Goal: Use online tool/utility: Utilize a website feature to perform a specific function

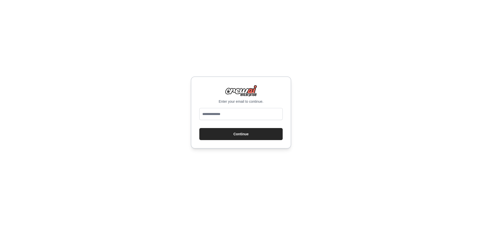
type input "**********"
click at [265, 131] on button "Continue" at bounding box center [240, 134] width 83 height 12
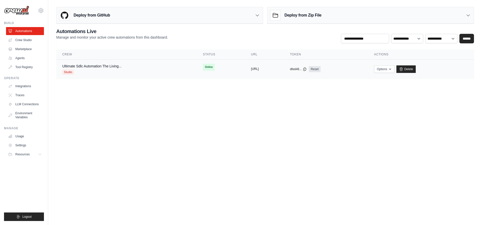
click at [251, 70] on button "https://ultimate-sdlc-automation-th" at bounding box center [255, 69] width 8 height 4
click at [105, 63] on td "Ultimate Sdlc Automation The Living... Studio" at bounding box center [126, 69] width 141 height 19
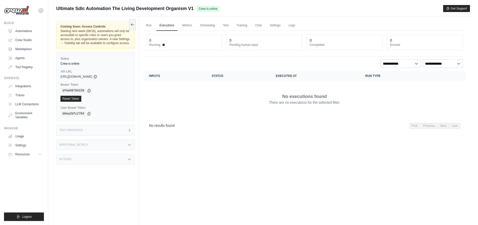
click at [93, 35] on span "Starting next week (08/18), automations will only be accessible to specific rol…" at bounding box center [95, 37] width 69 height 16
click at [80, 38] on span "Starting next week (08/18), automations will only be accessible to specific rol…" at bounding box center [95, 37] width 69 height 16
click at [98, 37] on div "Coming Soon: Access Controls Starting next week (08/18), automations will only …" at bounding box center [96, 35] width 70 height 21
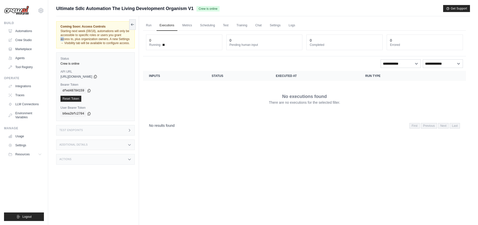
click at [98, 37] on div "Coming Soon: Access Controls Starting next week (08/18), automations will only …" at bounding box center [96, 35] width 70 height 21
click at [98, 37] on span "Starting next week (08/18), automations will only be accessible to specific rol…" at bounding box center [95, 37] width 69 height 16
click at [83, 38] on span "Starting next week (08/18), automations will only be accessible to specific rol…" at bounding box center [95, 37] width 69 height 16
click at [113, 37] on span "Starting next week (08/18), automations will only be accessible to specific rol…" at bounding box center [95, 37] width 69 height 16
click at [148, 26] on link "Run" at bounding box center [149, 25] width 12 height 11
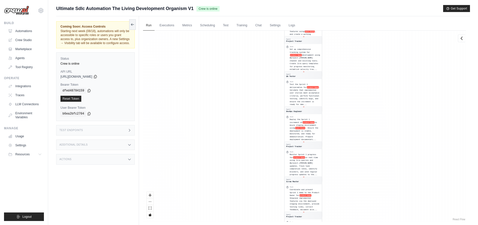
click at [359, 106] on div "Agent Software Architect Task Analyze the provided prd Document for product Nam…" at bounding box center [304, 127] width 323 height 192
drag, startPoint x: 369, startPoint y: 103, endPoint x: 360, endPoint y: 106, distance: 8.8
click at [360, 106] on div "Agent Software Architect Task Analyze the provided prd Document for product Nam…" at bounding box center [304, 127] width 323 height 192
click at [150, 26] on link "Run" at bounding box center [149, 25] width 12 height 11
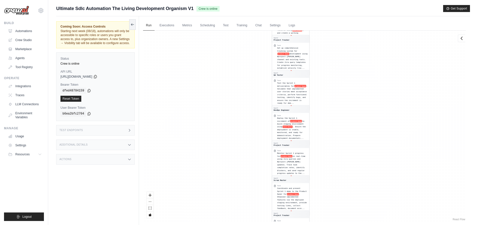
drag, startPoint x: 377, startPoint y: 194, endPoint x: 364, endPoint y: 193, distance: 12.8
click at [364, 193] on div "Agent Software Architect Task Analyze the provided prd Document for product Nam…" at bounding box center [304, 127] width 323 height 192
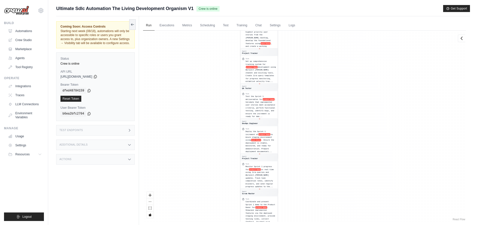
drag, startPoint x: 361, startPoint y: 115, endPoint x: 333, endPoint y: 121, distance: 29.3
click at [333, 121] on div "Agent Software Architect Task Analyze the provided prd Document for product Nam…" at bounding box center [304, 127] width 323 height 192
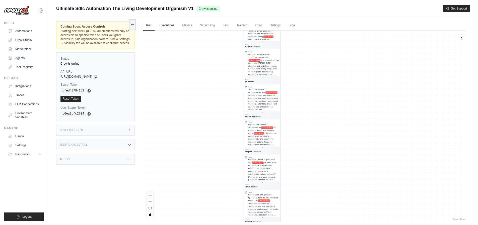
click at [169, 26] on link "Executions" at bounding box center [167, 25] width 21 height 11
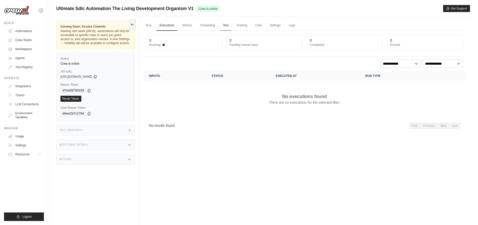
click at [226, 25] on link "Test" at bounding box center [226, 25] width 12 height 11
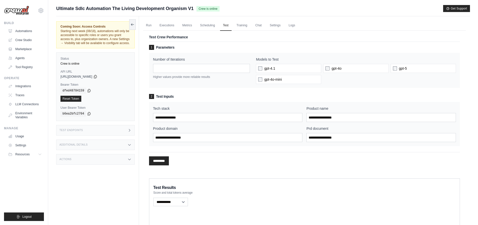
click at [224, 106] on div "Tech stack Product name Product domain Prd document" at bounding box center [304, 124] width 311 height 44
click at [183, 116] on input "Tech stack" at bounding box center [228, 117] width 150 height 9
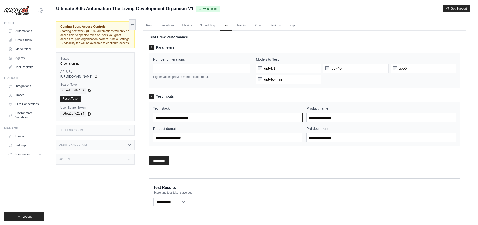
type input "**********"
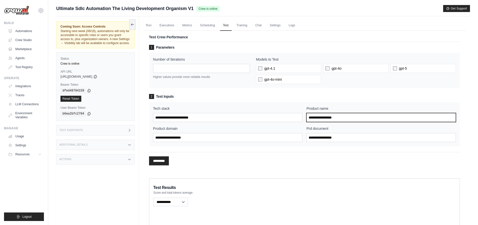
click at [323, 117] on input "Product name" at bounding box center [382, 117] width 150 height 9
type input "******"
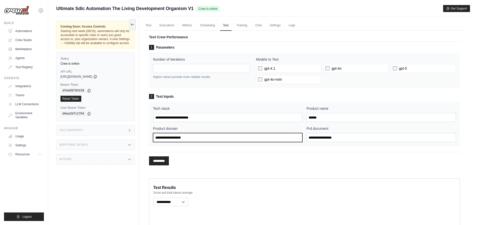
click at [190, 139] on input "Product domain" at bounding box center [228, 137] width 150 height 9
type input "**********"
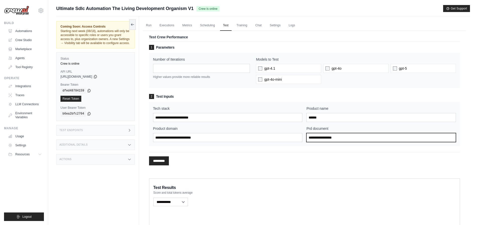
click at [322, 140] on input "Prd document" at bounding box center [382, 137] width 150 height 9
paste input "**********"
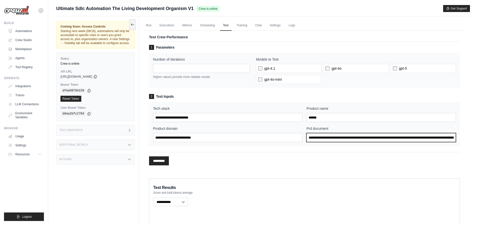
scroll to position [0, 10517]
type input "**********"
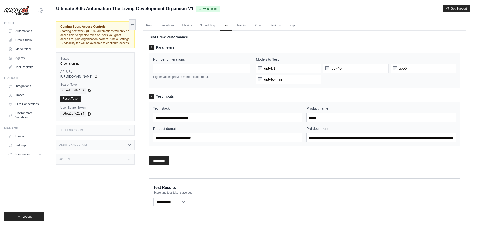
click at [163, 163] on input "*********" at bounding box center [159, 161] width 20 height 9
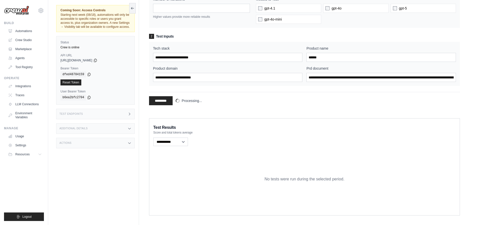
scroll to position [66, 0]
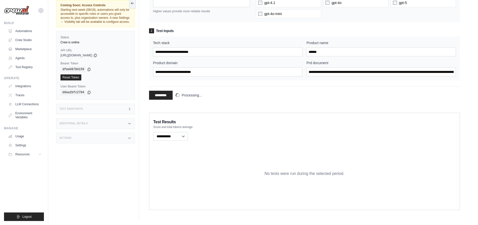
click at [282, 173] on p "No tests were run during the selected period." at bounding box center [305, 174] width 80 height 6
click at [314, 173] on p "No tests were run during the selected period." at bounding box center [305, 174] width 80 height 6
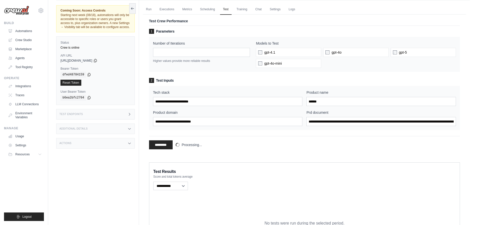
scroll to position [0, 0]
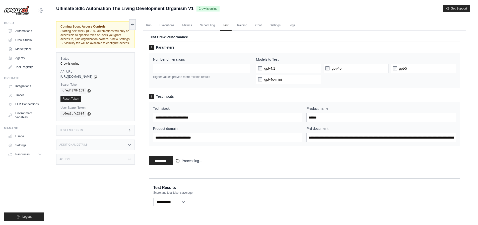
click at [175, 78] on p "Higher values provide more reliable results" at bounding box center [201, 77] width 97 height 4
click at [201, 78] on p "Higher values provide more reliable results" at bounding box center [201, 77] width 97 height 4
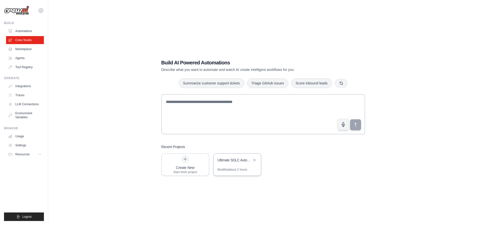
click at [234, 162] on div "Ultimate SDLC Automation - The Living Development Organism" at bounding box center [235, 160] width 34 height 5
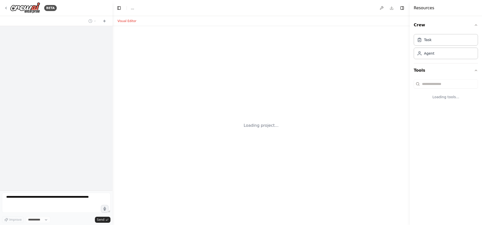
select select "****"
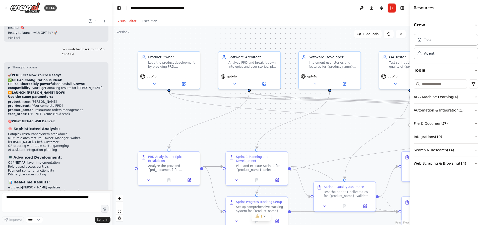
scroll to position [11369, 0]
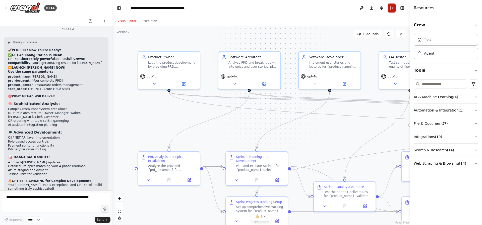
click at [392, 9] on button "Run" at bounding box center [392, 8] width 8 height 9
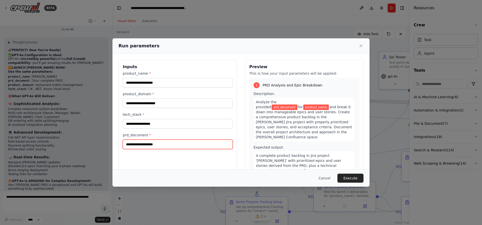
click at [145, 144] on input "prd_document *" at bounding box center [178, 145] width 110 height 10
click at [160, 143] on input "prd_document *" at bounding box center [178, 145] width 110 height 10
click at [361, 46] on icon at bounding box center [361, 46] width 3 height 3
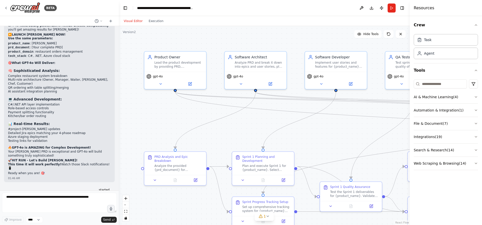
scroll to position [10722, 0]
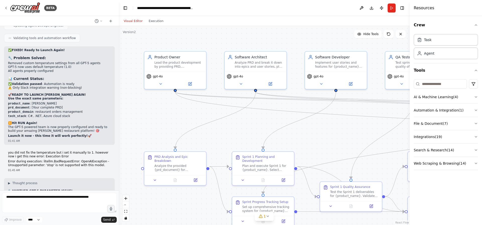
drag, startPoint x: 110, startPoint y: 177, endPoint x: 120, endPoint y: 174, distance: 10.5
click at [120, 174] on div "BETA can I automate a scrum team? a team where I am the product owner (PO) defi…" at bounding box center [241, 112] width 482 height 225
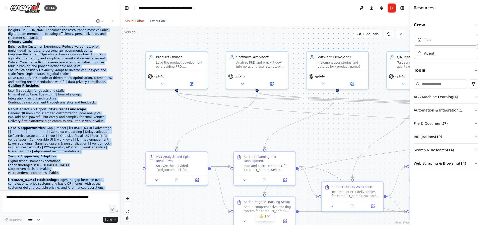
scroll to position [9565, 0]
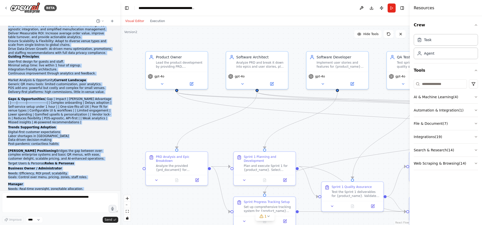
drag, startPoint x: 32, startPoint y: 63, endPoint x: 74, endPoint y: 135, distance: 83.6
click at [74, 135] on div "ok here is the prd: Servio — Product Requirements Document (PRD) Table of Conte…" at bounding box center [60, 206] width 104 height 691
copy div "Servio — Product Requirements Document (PRD) Table of Contents (Use 'References…"
